Goal: Transaction & Acquisition: Purchase product/service

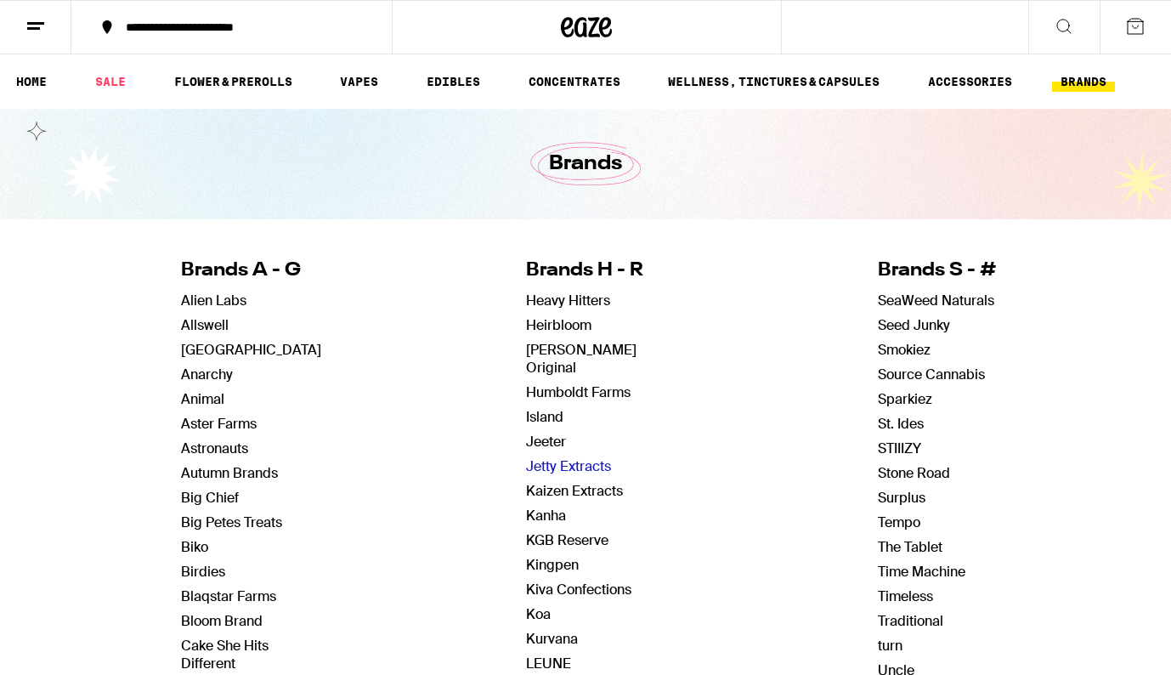
click at [592, 457] on link "Jetty Extracts" at bounding box center [568, 466] width 85 height 18
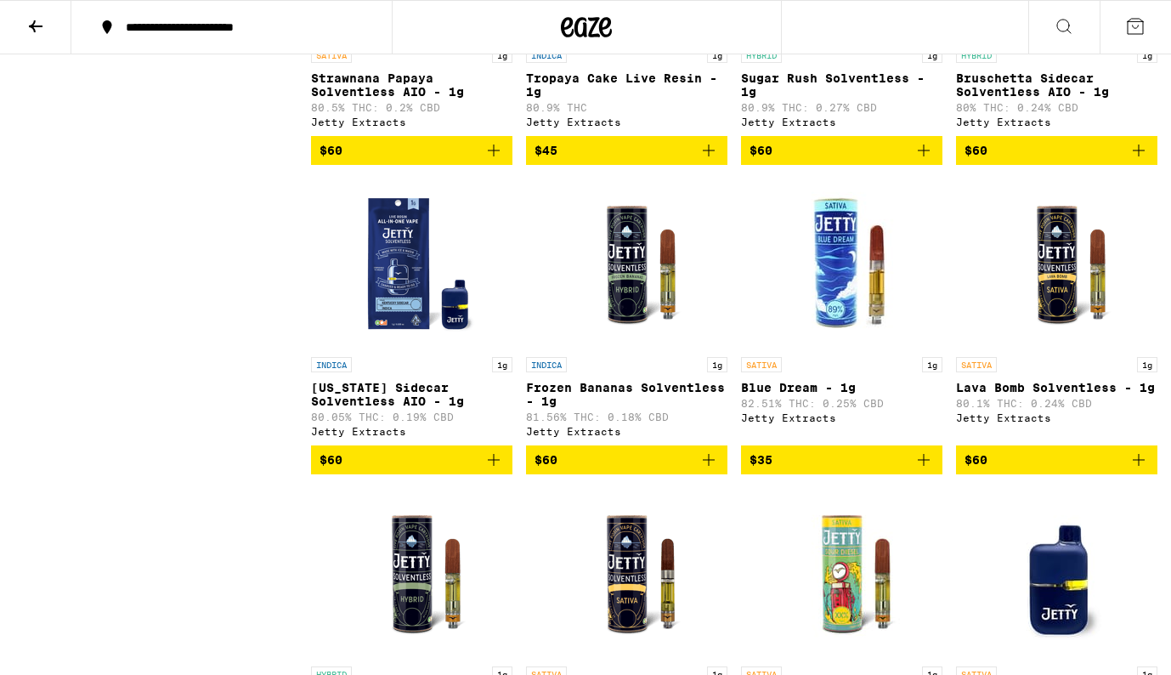
scroll to position [10245, 0]
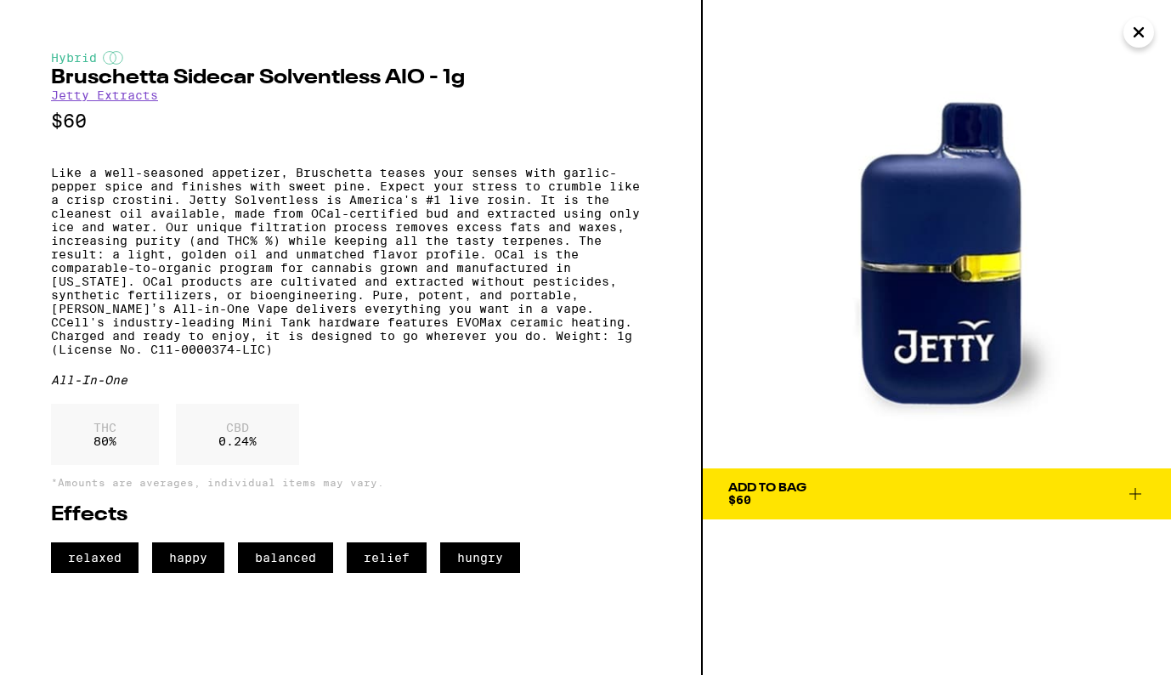
drag, startPoint x: 924, startPoint y: 318, endPoint x: 771, endPoint y: 6, distance: 347.6
click at [0, 0] on div "Hybrid Bruschetta Sidecar Solventless AIO - 1g Jetty Extracts $60 All-In-One TH…" at bounding box center [585, 337] width 1171 height 675
click at [420, 356] on p "Like a well-seasoned appetizer, Bruschetta teases your senses with garlic-peppe…" at bounding box center [350, 261] width 599 height 190
click at [140, 356] on p "Like a well-seasoned appetizer, Bruschetta teases your senses with garlic-peppe…" at bounding box center [350, 261] width 599 height 190
copy p "Weight: 1g (License No. C11-0000374-LIC)"
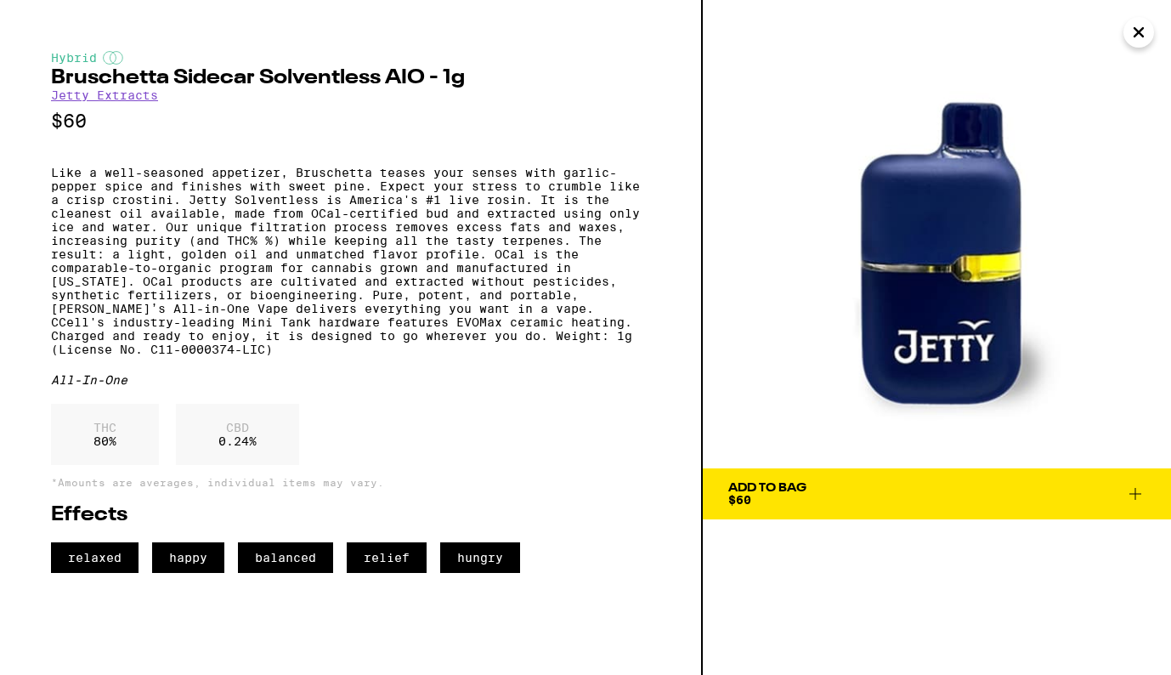
click at [51, 81] on h2 "Bruschetta Sidecar Solventless AIO - 1g" at bounding box center [350, 78] width 599 height 20
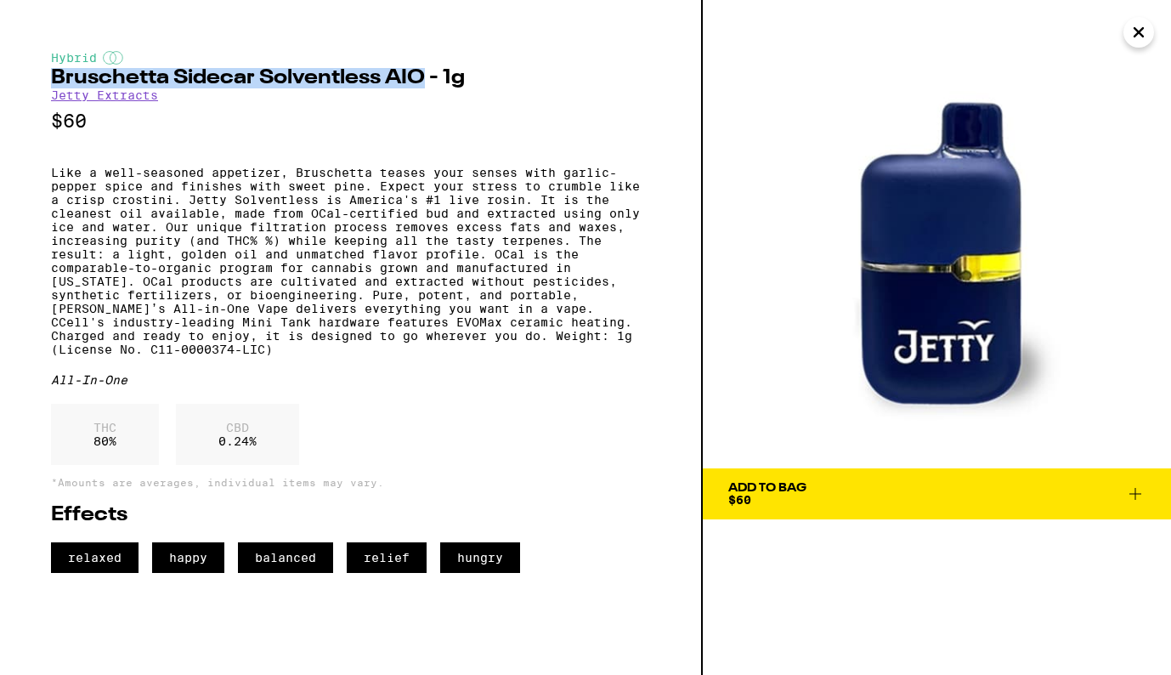
click at [425, 81] on h2 "Bruschetta Sidecar Solventless AIO - 1g" at bounding box center [350, 78] width 599 height 20
copy h2 "Bruschetta Sidecar Solventless AIO"
click at [1141, 36] on icon "Close" at bounding box center [1138, 32] width 8 height 8
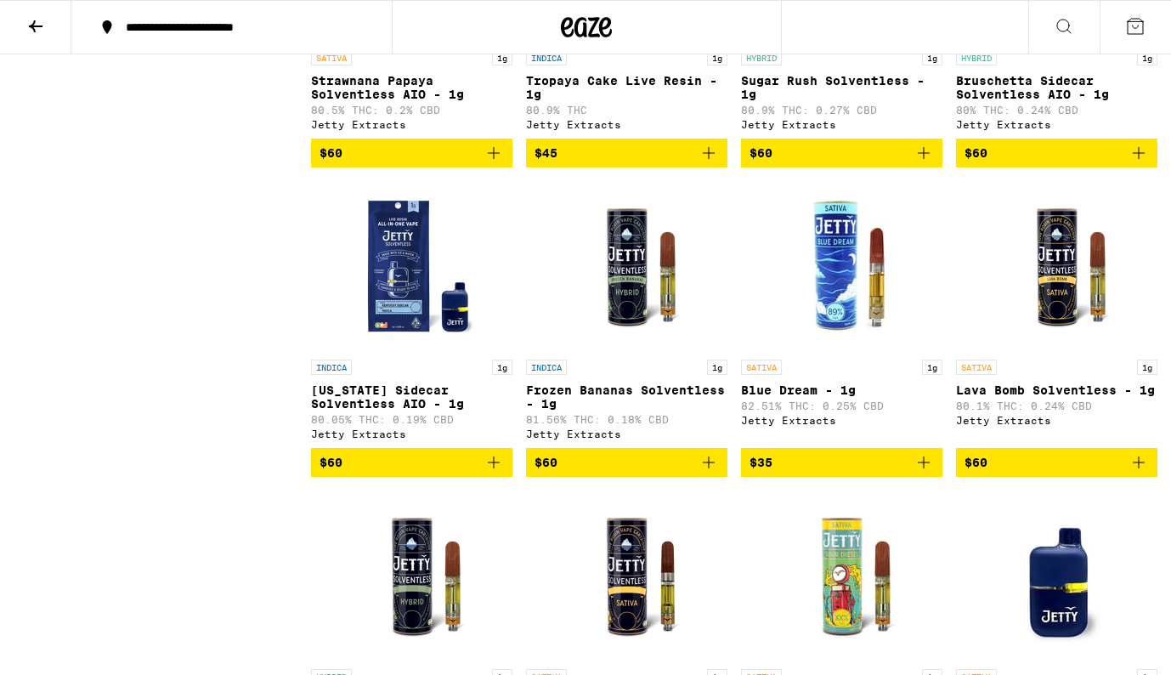
click at [42, 27] on icon at bounding box center [35, 26] width 20 height 20
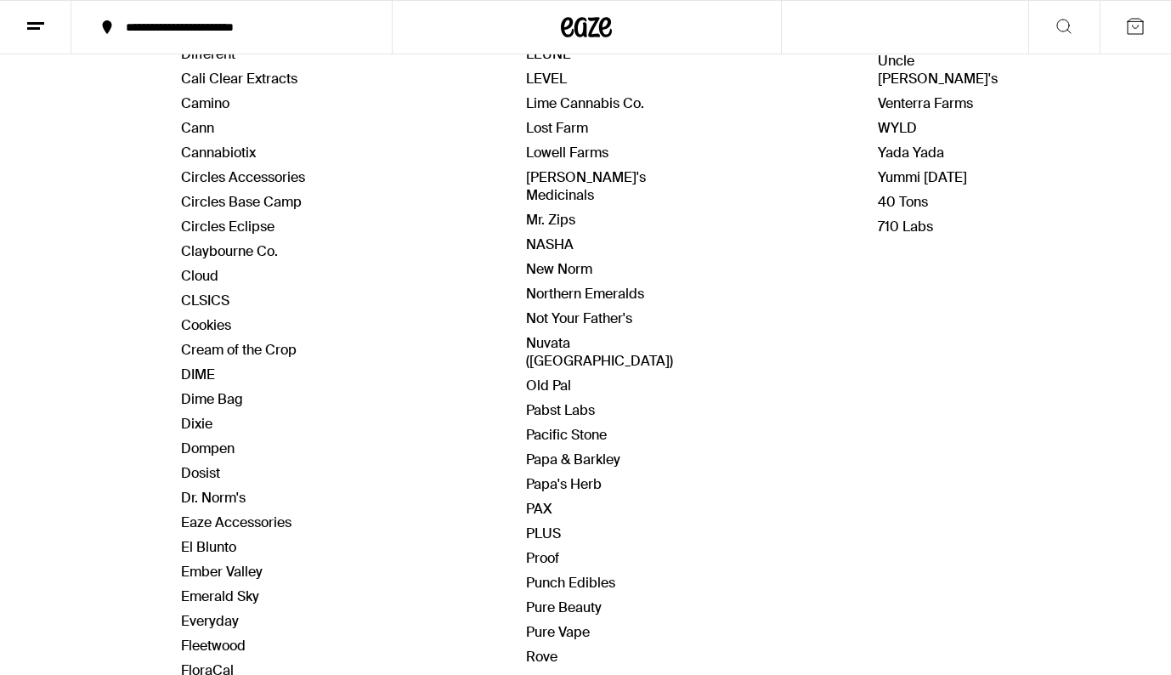
scroll to position [615, 0]
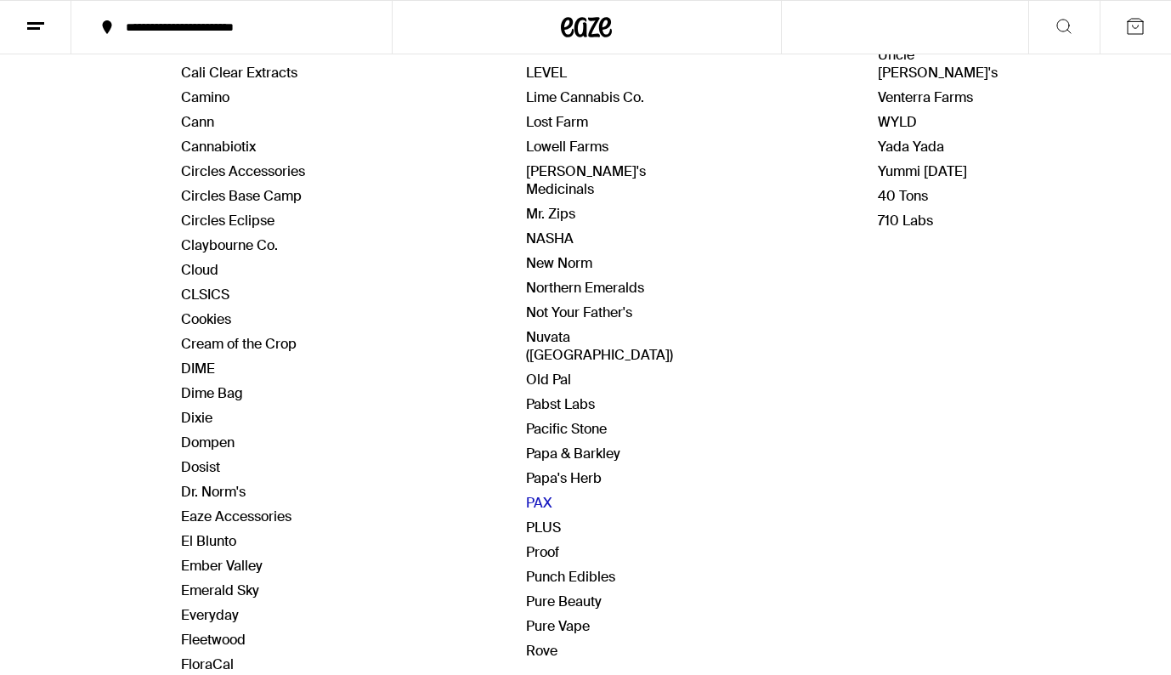
click at [542, 494] on link "PAX" at bounding box center [539, 503] width 26 height 18
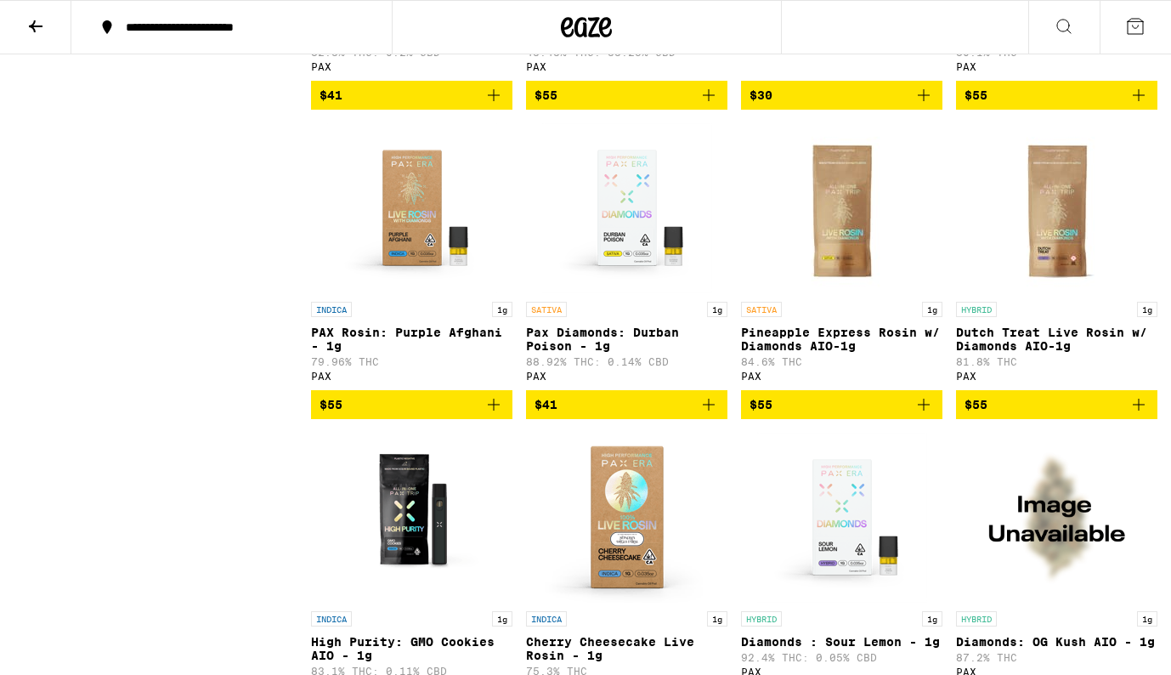
scroll to position [2581, 0]
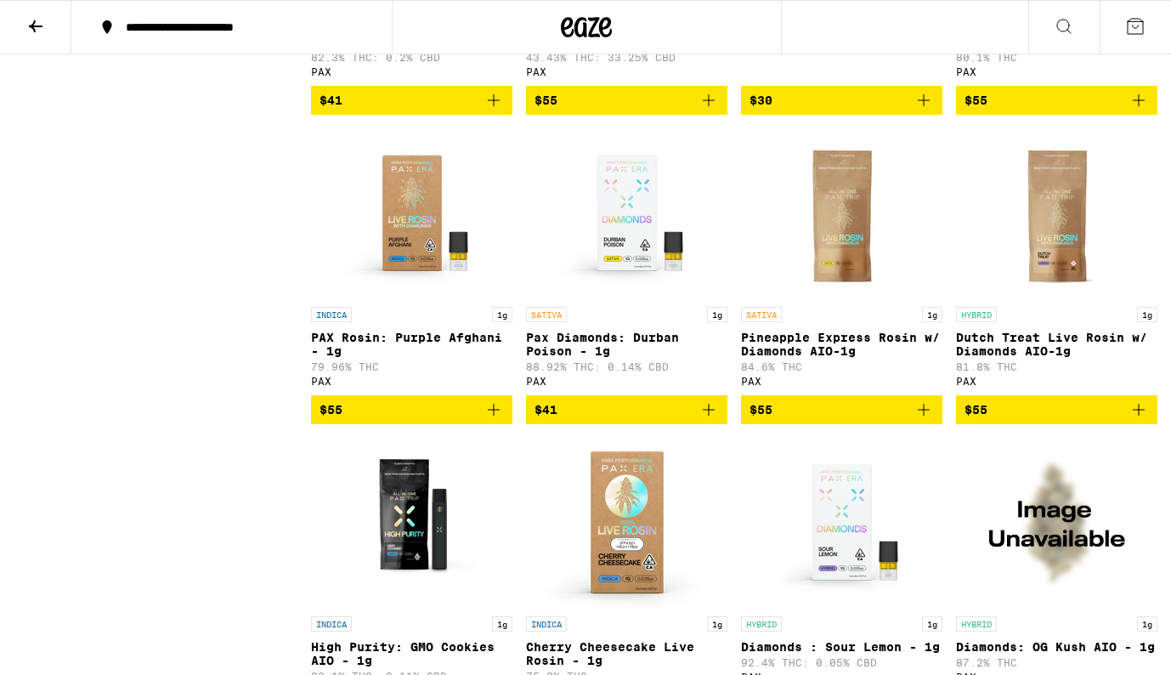
click at [629, 298] on img "Open page for Pax Diamonds: Durban Poison - 1g from PAX" at bounding box center [627, 213] width 170 height 170
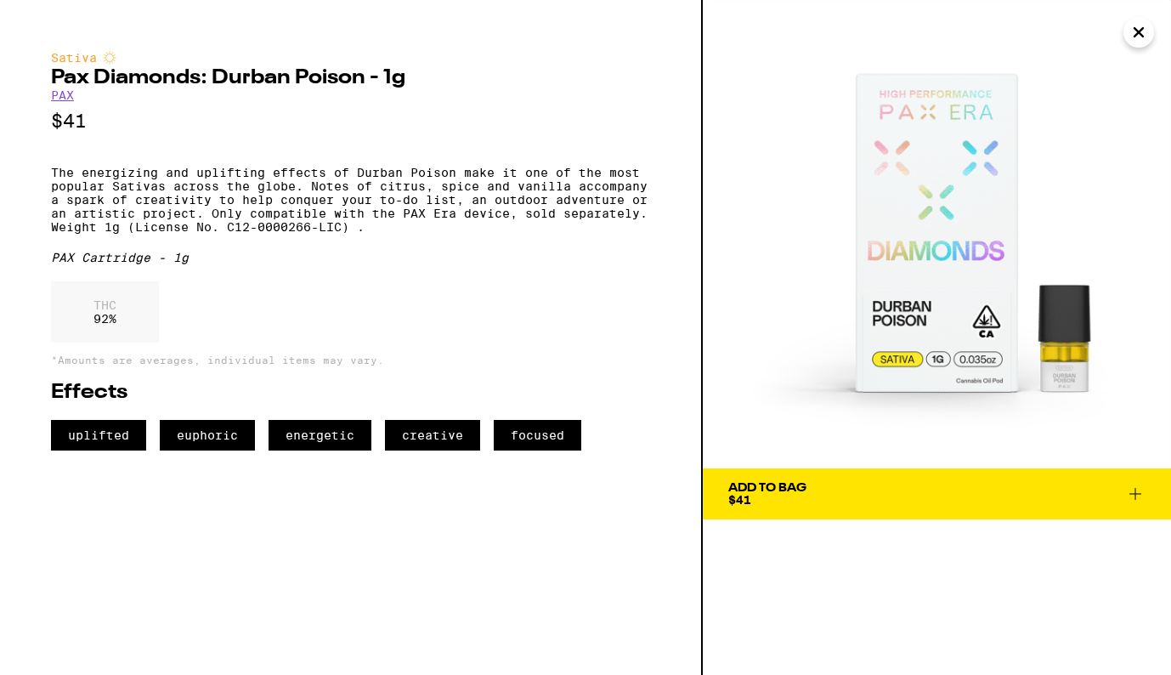
drag, startPoint x: 933, startPoint y: 270, endPoint x: 669, endPoint y: 19, distance: 364.1
click at [0, 0] on div "Sativa Pax Diamonds: Durban Poison - 1g PAX $41 The energizing and uplifting ef…" at bounding box center [585, 337] width 1171 height 675
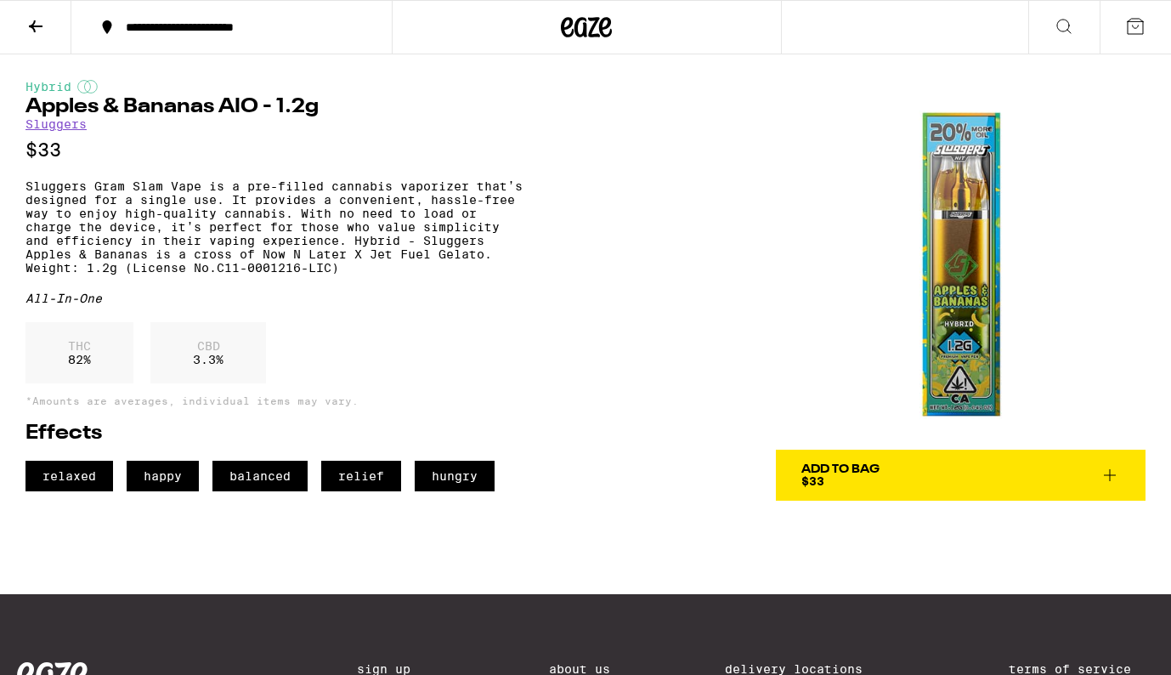
drag, startPoint x: 963, startPoint y: 323, endPoint x: 794, endPoint y: 14, distance: 351.3
click at [0, 0] on div "**********" at bounding box center [585, 431] width 1171 height 862
click at [26, 109] on h1 "Apples & Bananas AIO - 1.2g" at bounding box center [277, 107] width 504 height 20
click at [255, 106] on h1 "Apples & Bananas AIO - 1.2g" at bounding box center [277, 107] width 504 height 20
copy h1 "Apples & Bananas AIO"
